Goal: Navigation & Orientation: Find specific page/section

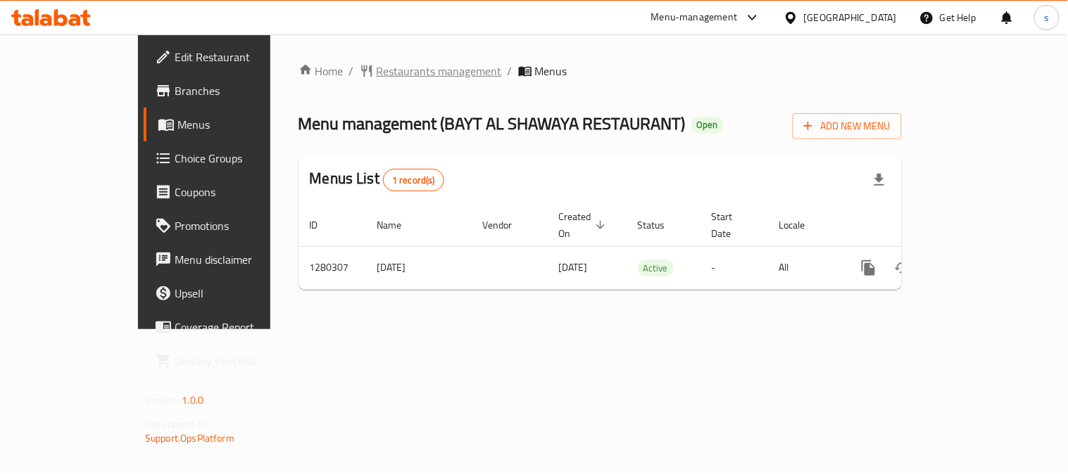
click at [377, 73] on span "Restaurants management" at bounding box center [439, 71] width 125 height 17
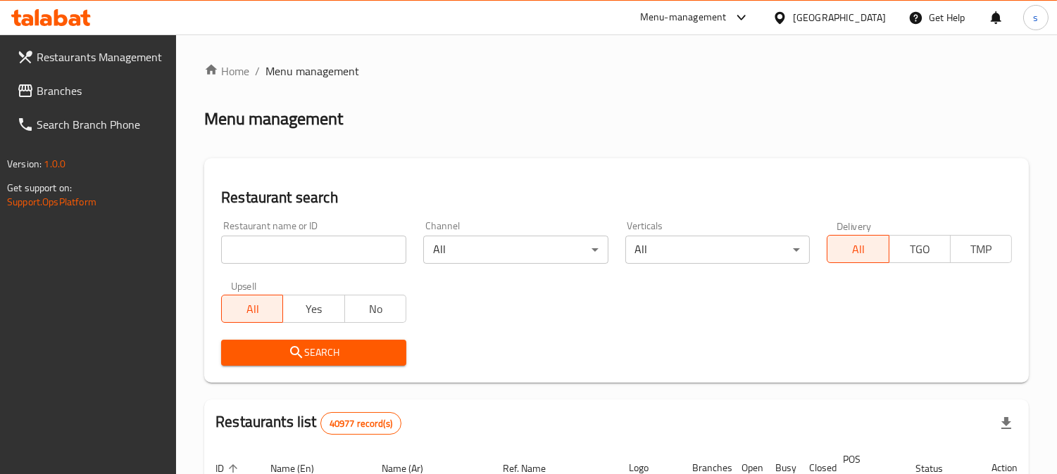
click at [55, 87] on span "Branches" at bounding box center [101, 90] width 129 height 17
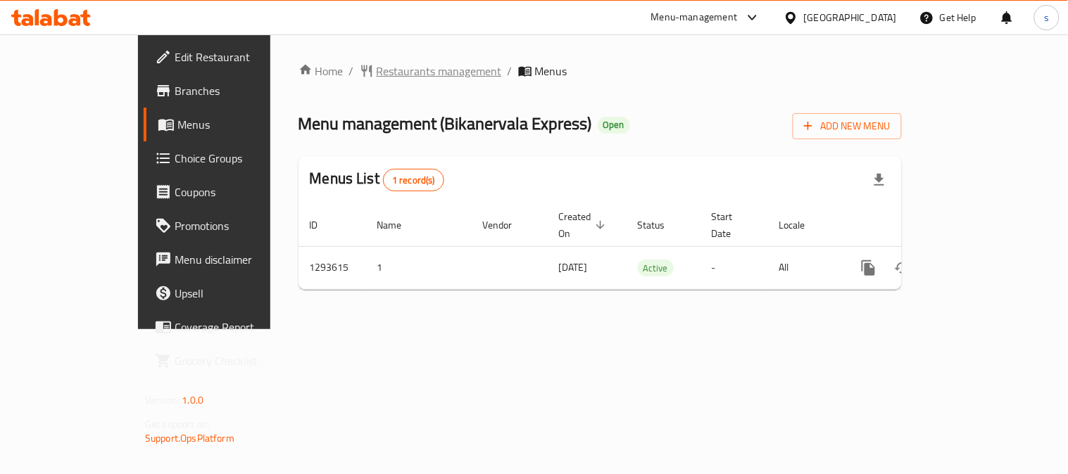
click at [385, 72] on span "Restaurants management" at bounding box center [439, 71] width 125 height 17
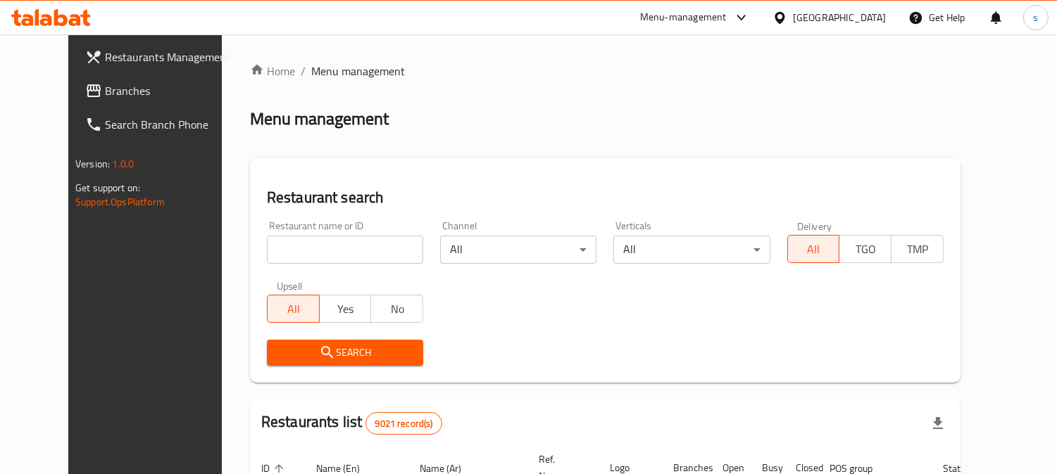
click at [105, 87] on span "Branches" at bounding box center [169, 90] width 129 height 17
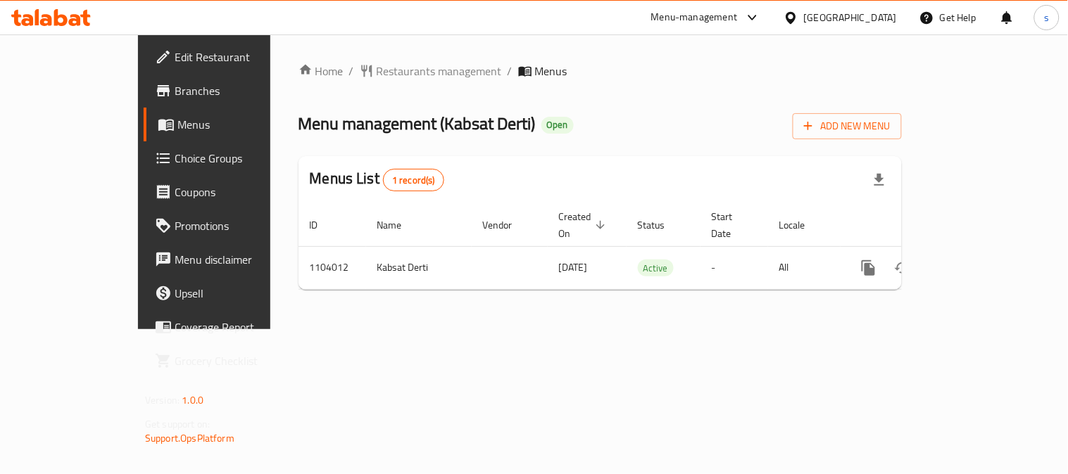
click at [339, 81] on div "Home / Restaurants management / Menus Menu management ( Kabsat Derti ) Open Add…" at bounding box center [599, 182] width 603 height 239
click at [377, 71] on span "Restaurants management" at bounding box center [439, 71] width 125 height 17
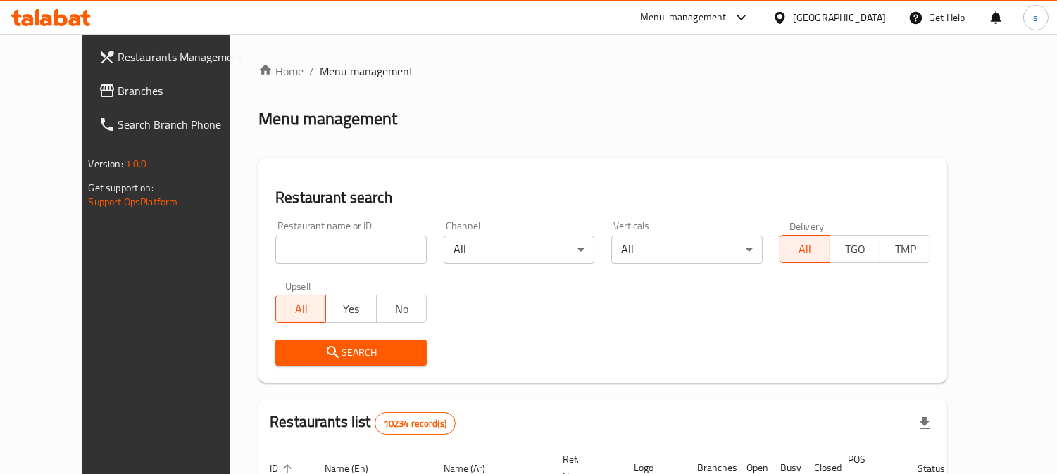
click at [118, 90] on span "Branches" at bounding box center [182, 90] width 129 height 17
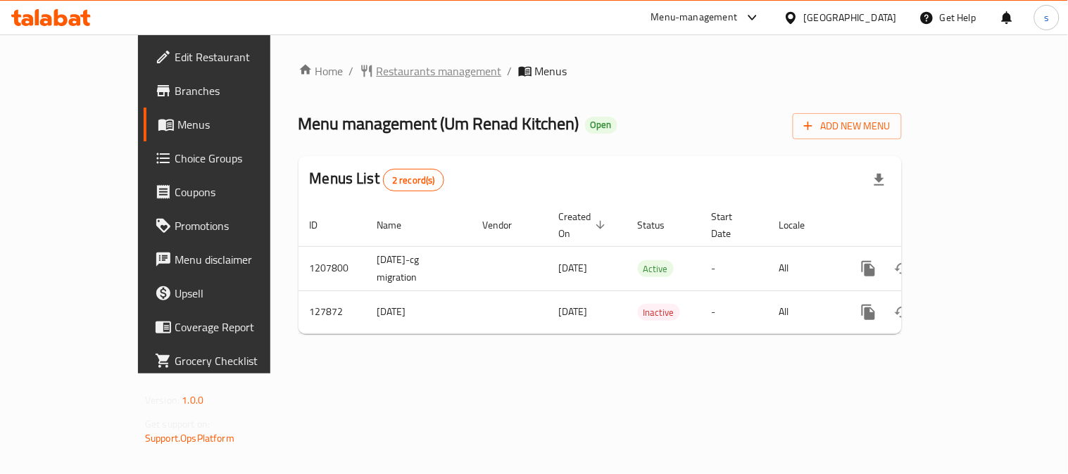
click at [386, 72] on span "Restaurants management" at bounding box center [439, 71] width 125 height 17
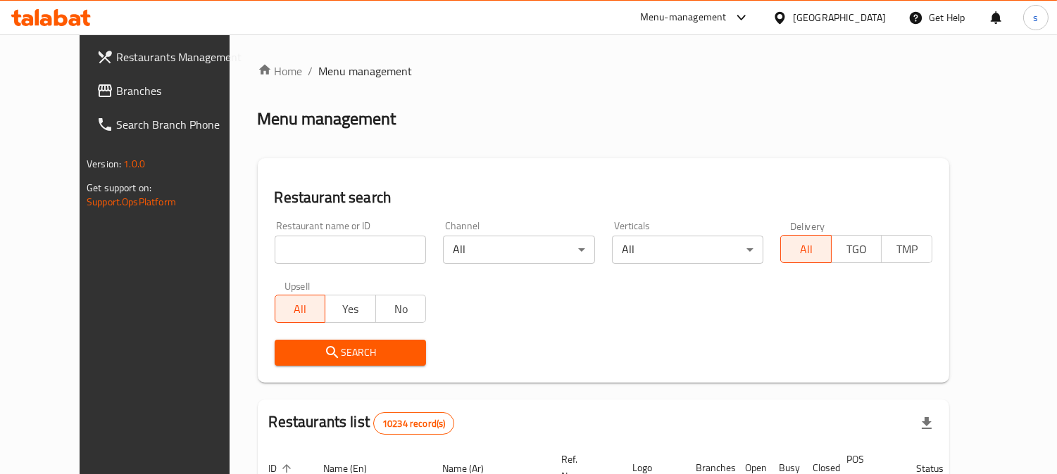
click at [116, 87] on span "Branches" at bounding box center [180, 90] width 129 height 17
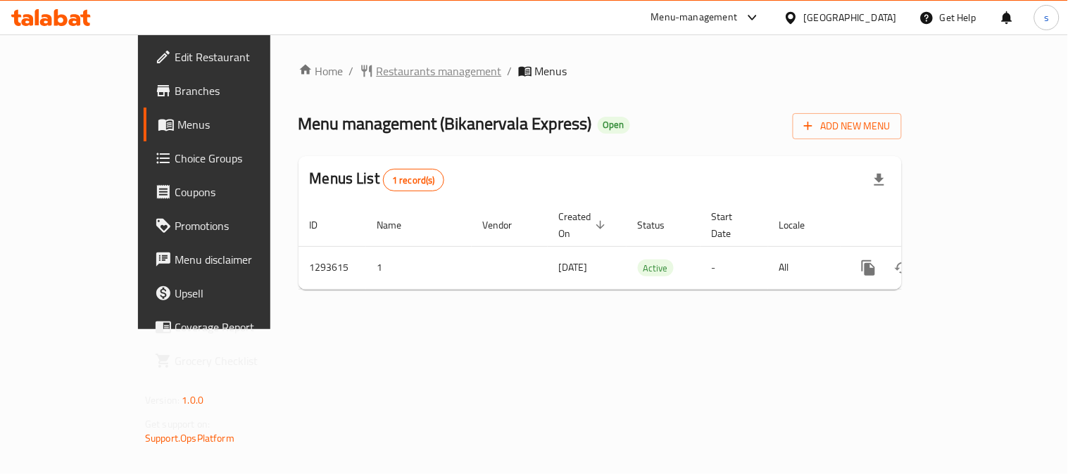
click at [377, 73] on span "Restaurants management" at bounding box center [439, 71] width 125 height 17
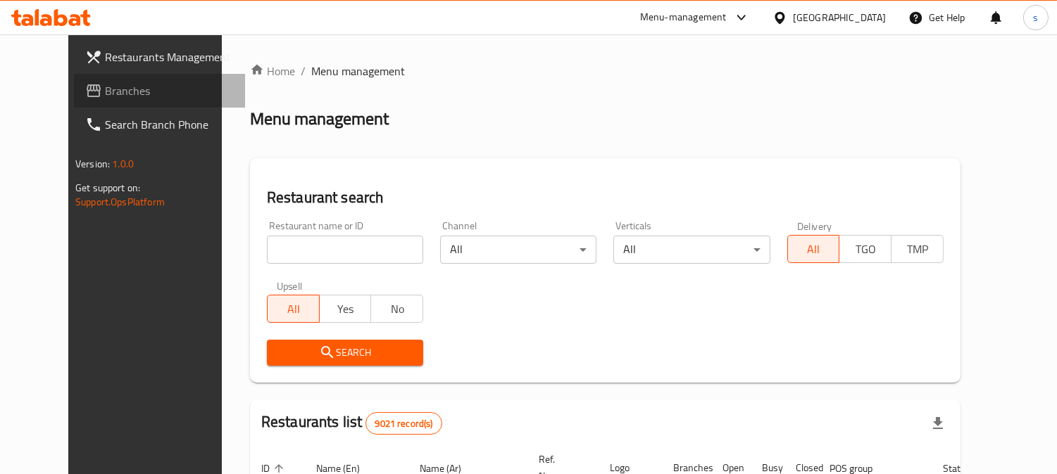
click at [105, 82] on span "Branches" at bounding box center [169, 90] width 129 height 17
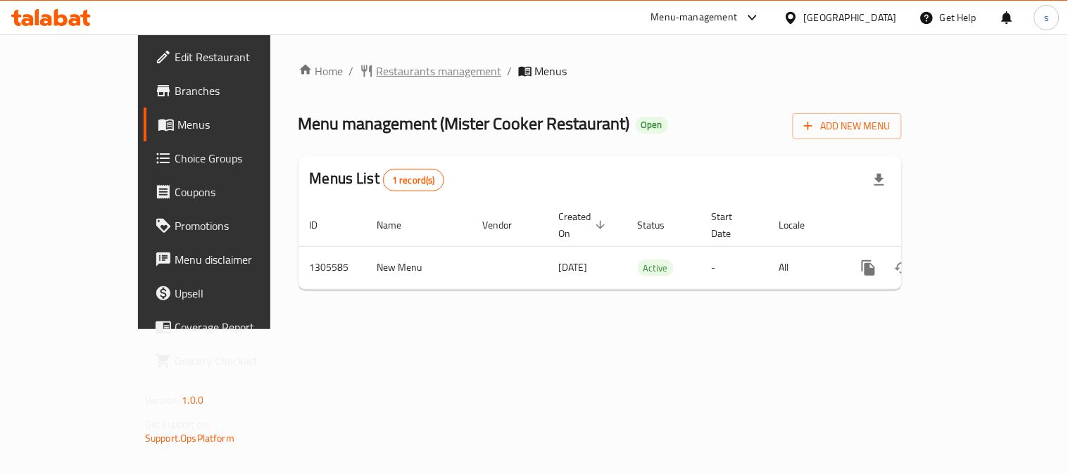
click at [377, 67] on span "Restaurants management" at bounding box center [439, 71] width 125 height 17
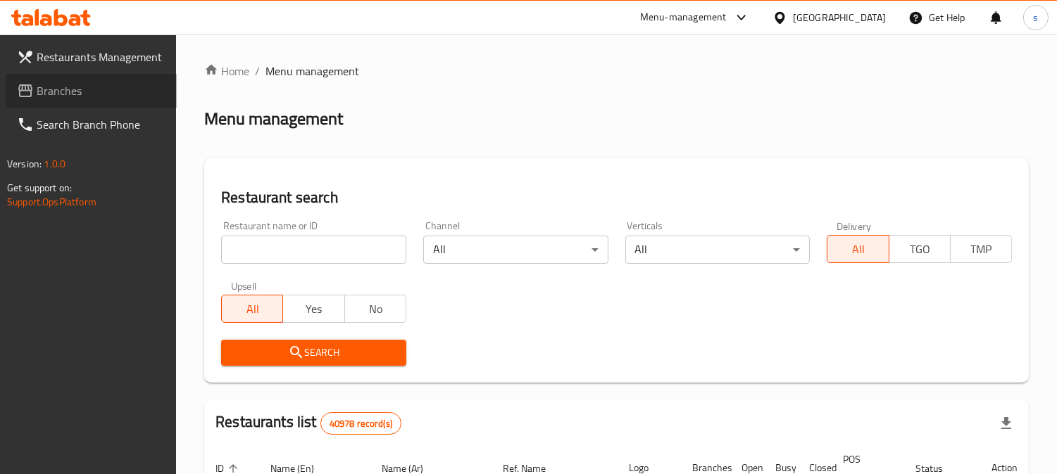
click at [65, 96] on span "Branches" at bounding box center [101, 90] width 129 height 17
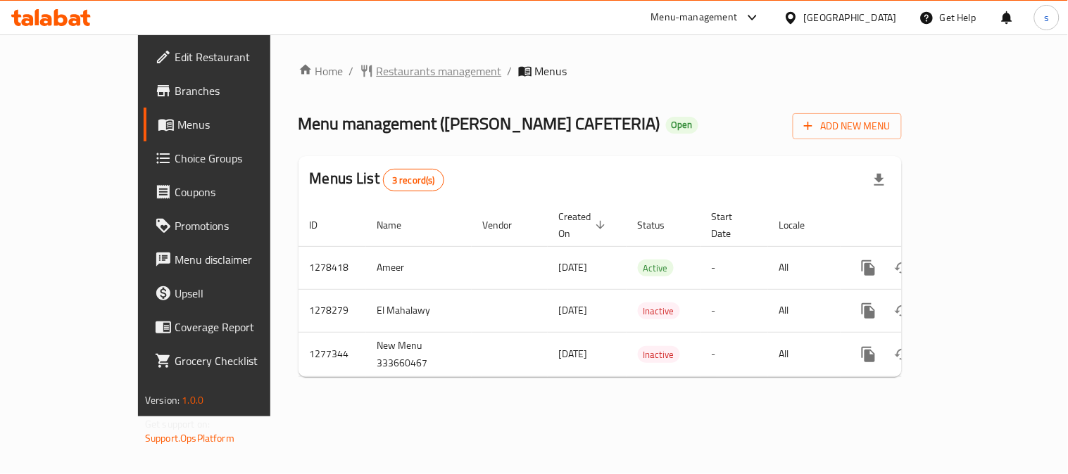
click at [377, 73] on span "Restaurants management" at bounding box center [439, 71] width 125 height 17
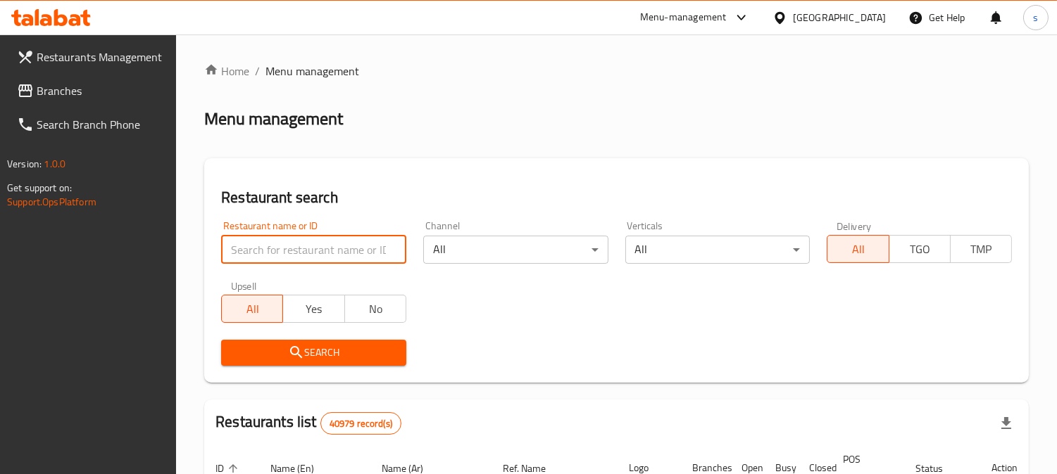
click at [287, 251] on input "search" at bounding box center [313, 250] width 185 height 28
paste input "692415"
type input "692415"
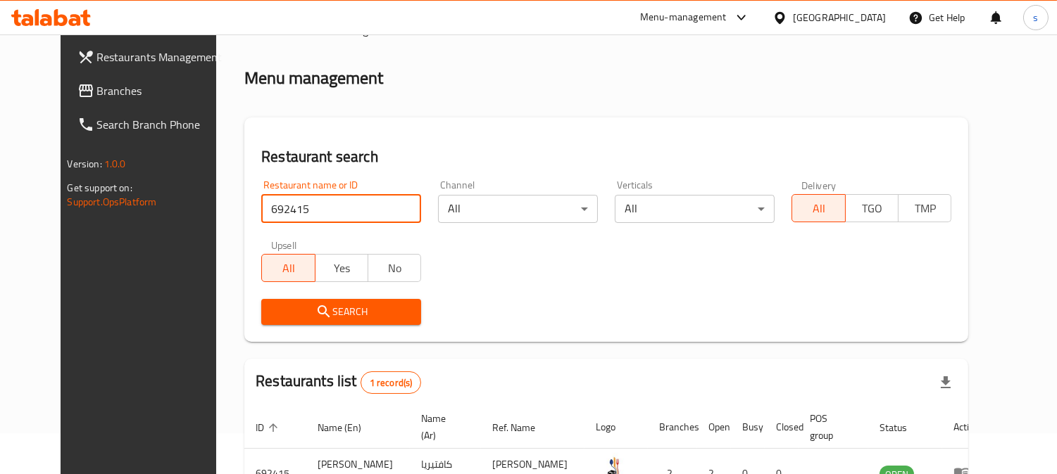
scroll to position [125, 0]
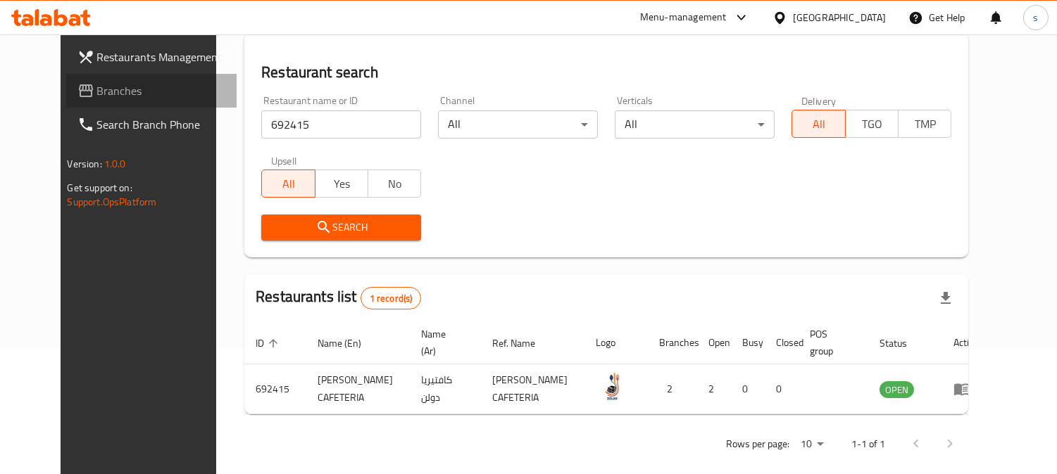
click at [104, 95] on span "Branches" at bounding box center [161, 90] width 129 height 17
